Goal: Task Accomplishment & Management: Use online tool/utility

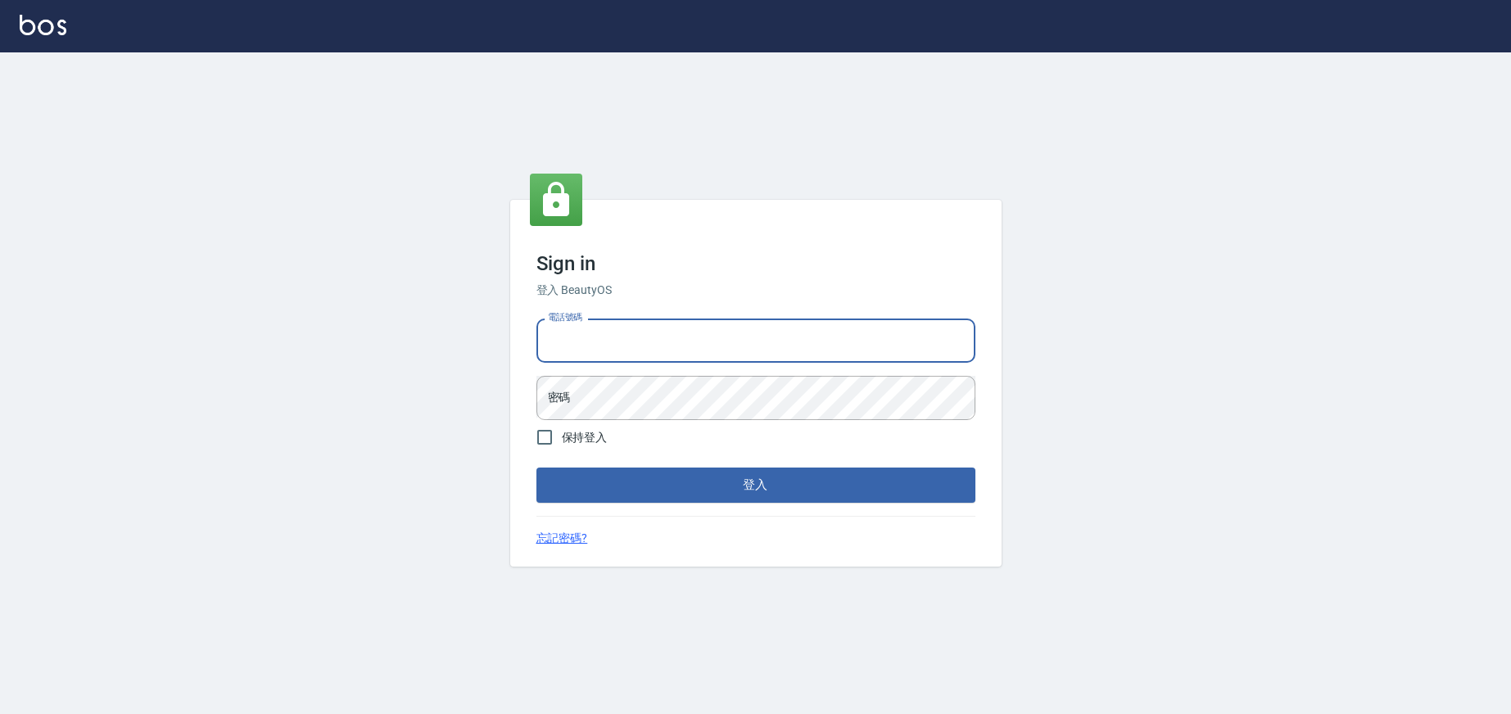
type input "0936888819"
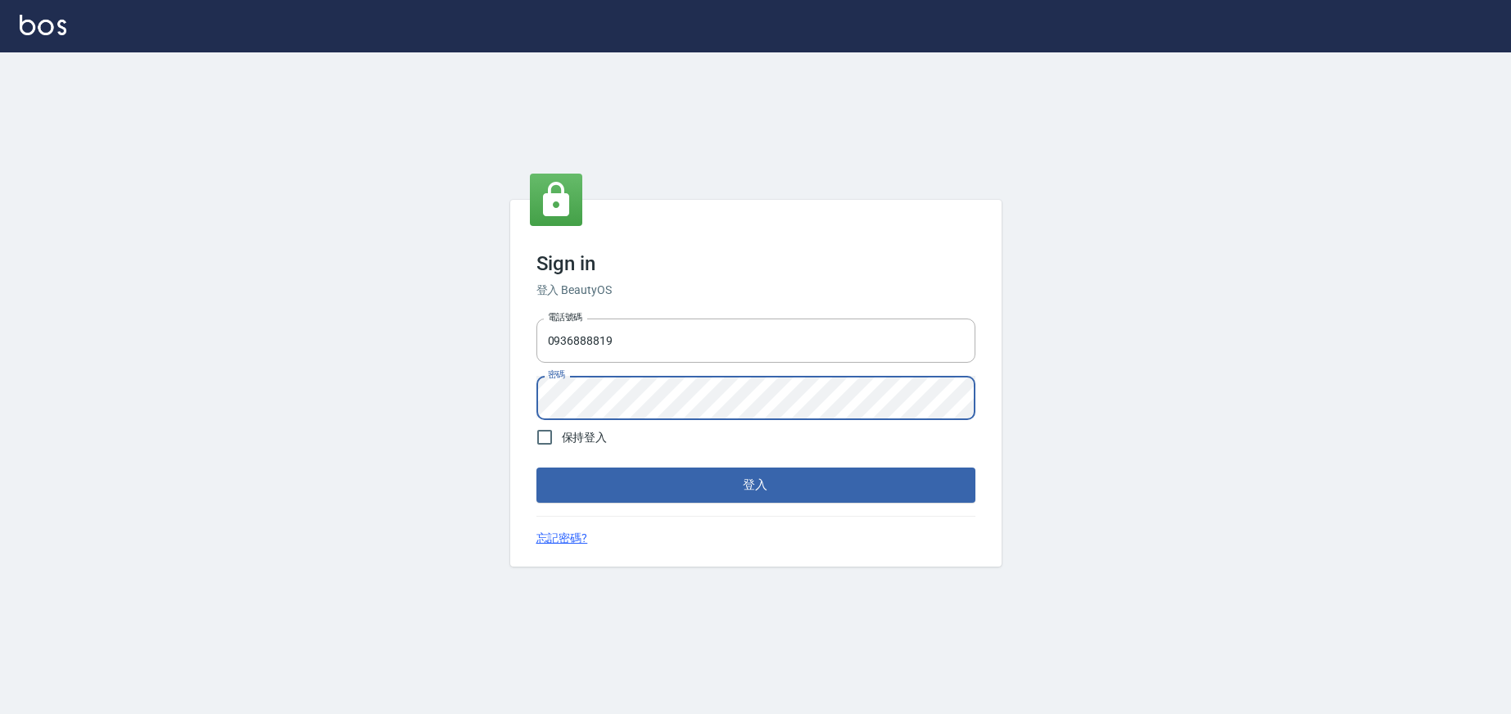
click at [634, 483] on button "登入" at bounding box center [755, 485] width 439 height 34
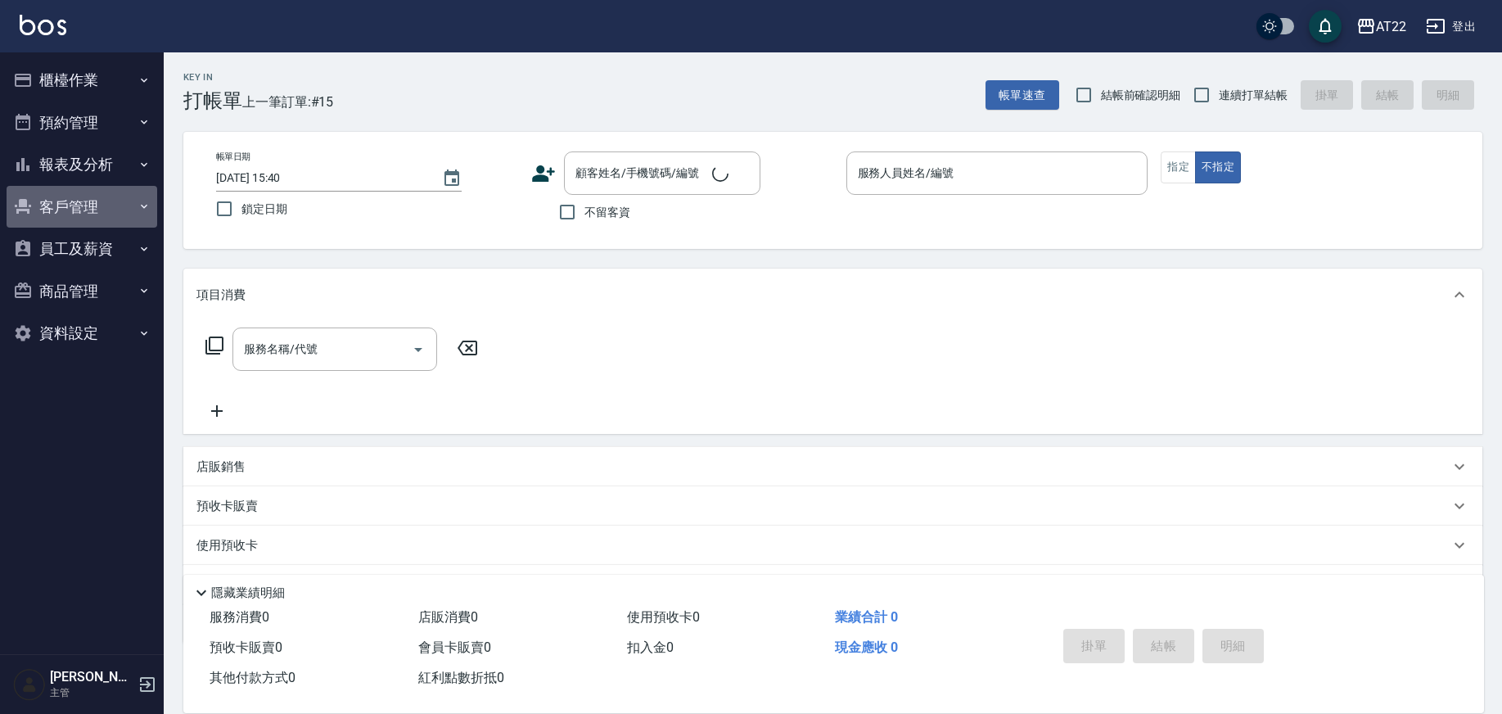
click at [83, 215] on button "客戶管理" at bounding box center [82, 207] width 151 height 43
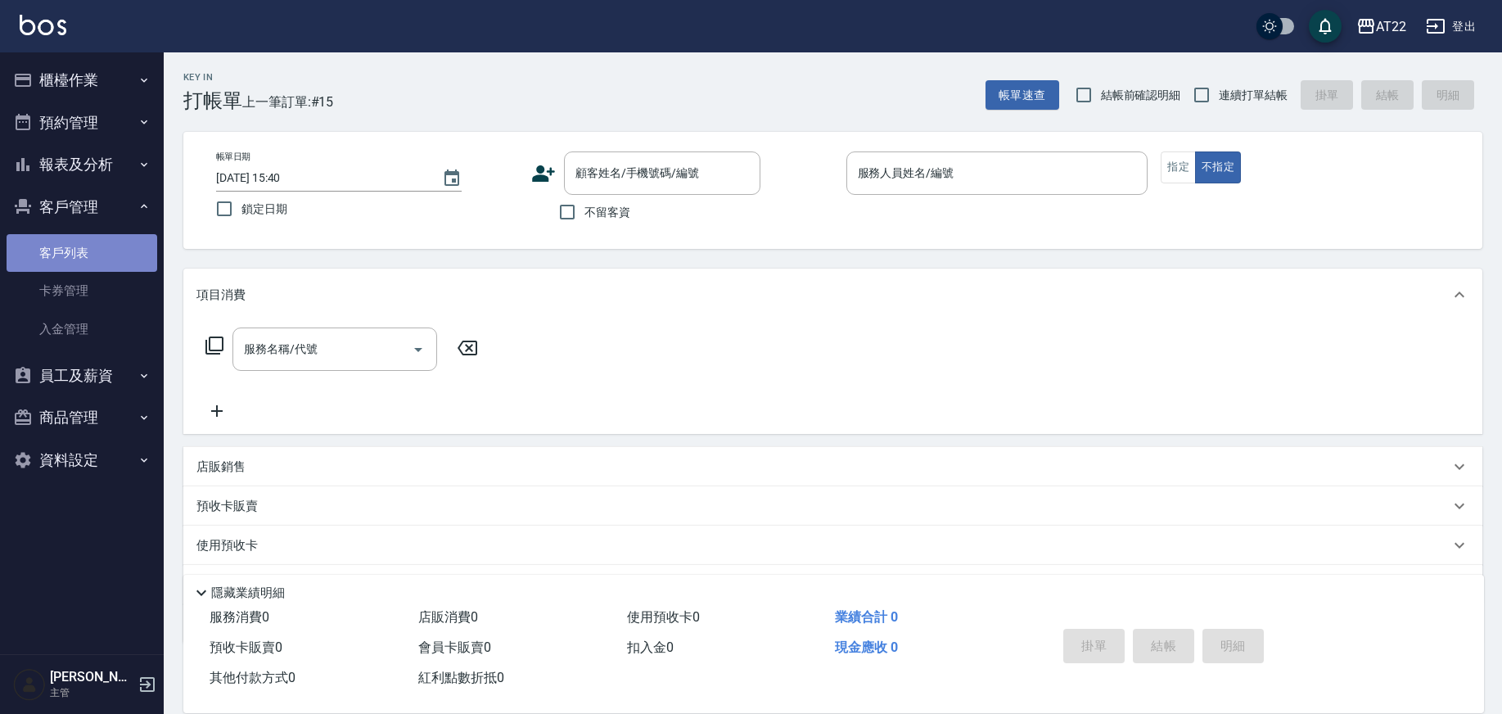
click at [69, 255] on link "客戶列表" at bounding box center [82, 253] width 151 height 38
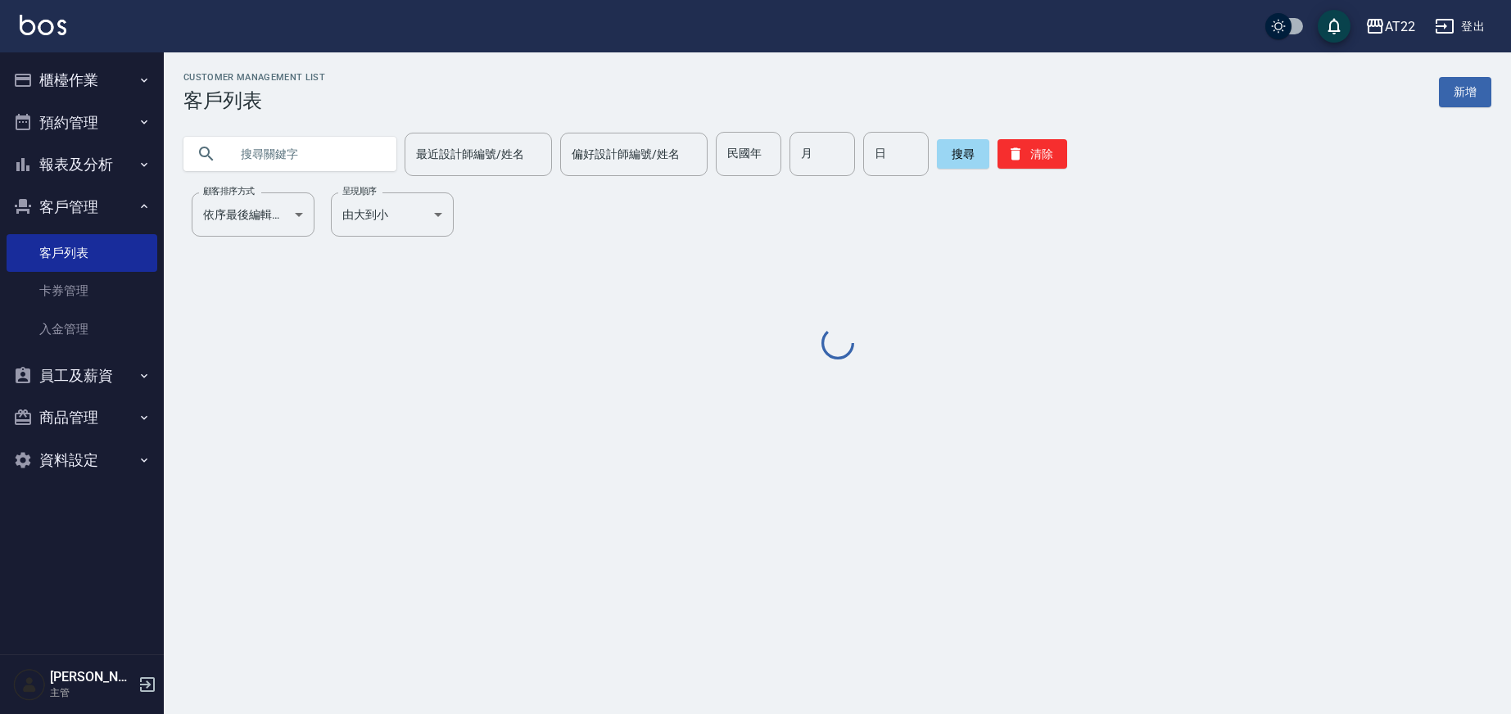
click at [296, 158] on input "text" at bounding box center [306, 154] width 154 height 44
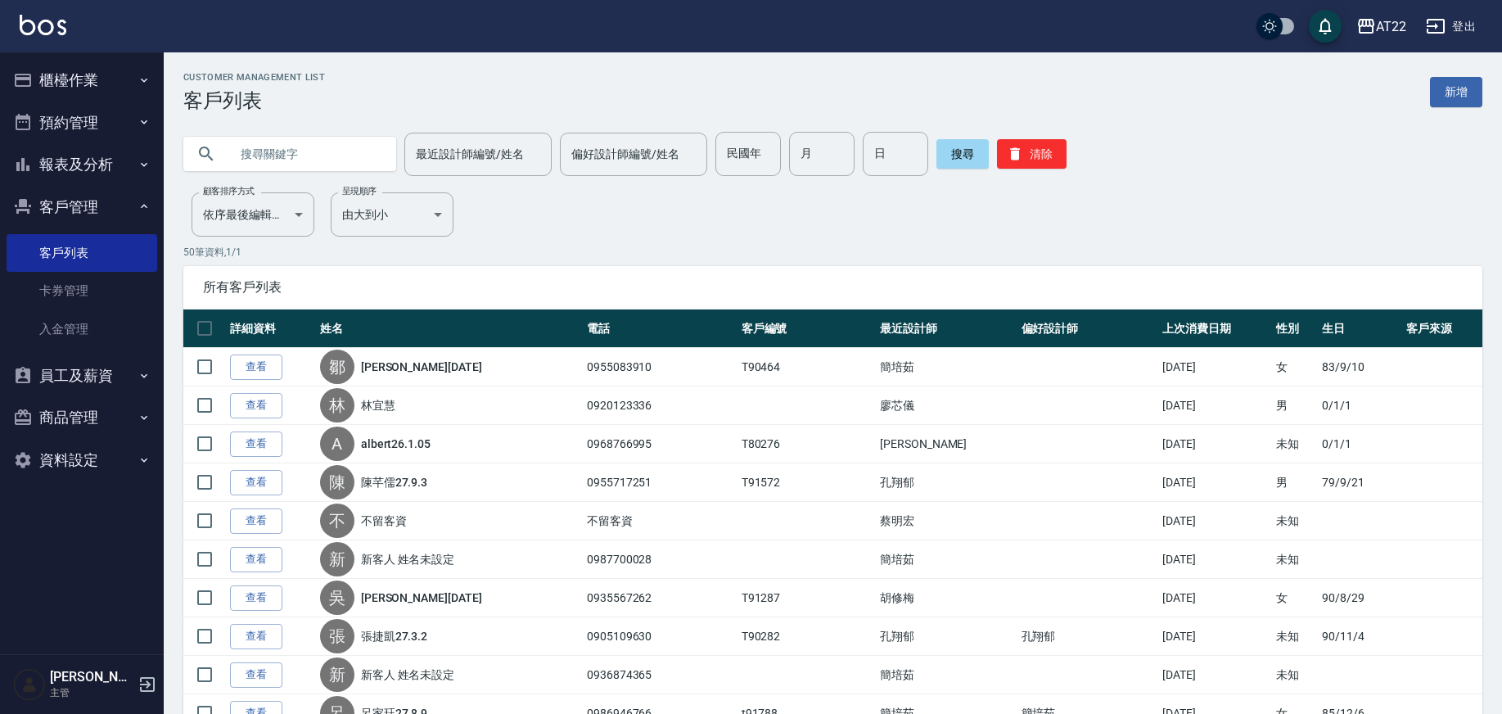
paste input "0988776341"
type input "0988776341"
